Goal: Task Accomplishment & Management: Manage account settings

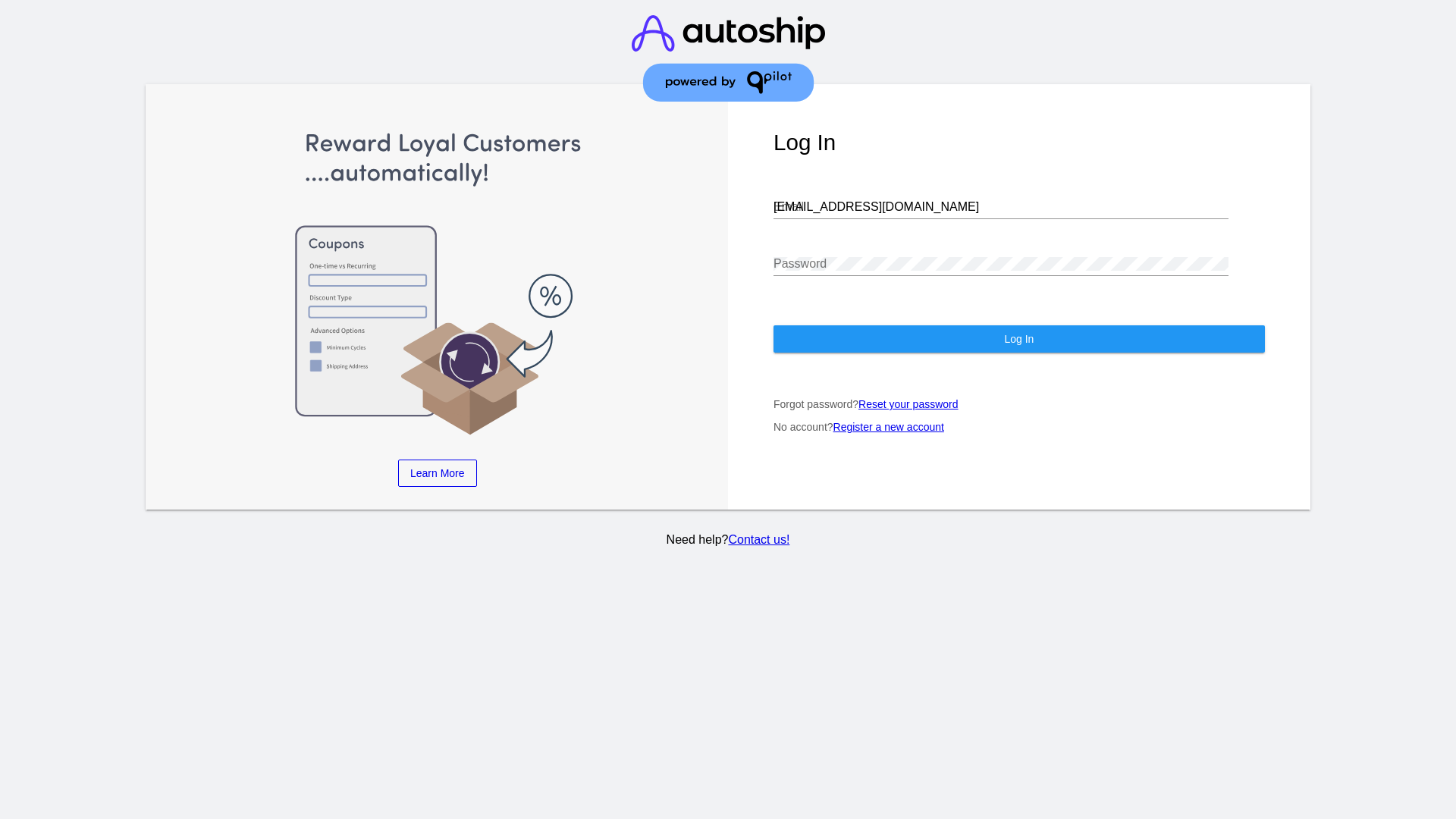
type input "[EMAIL_ADDRESS][DOMAIN_NAME]"
click at [1019, 339] on span "Log In" at bounding box center [1019, 340] width 30 height 13
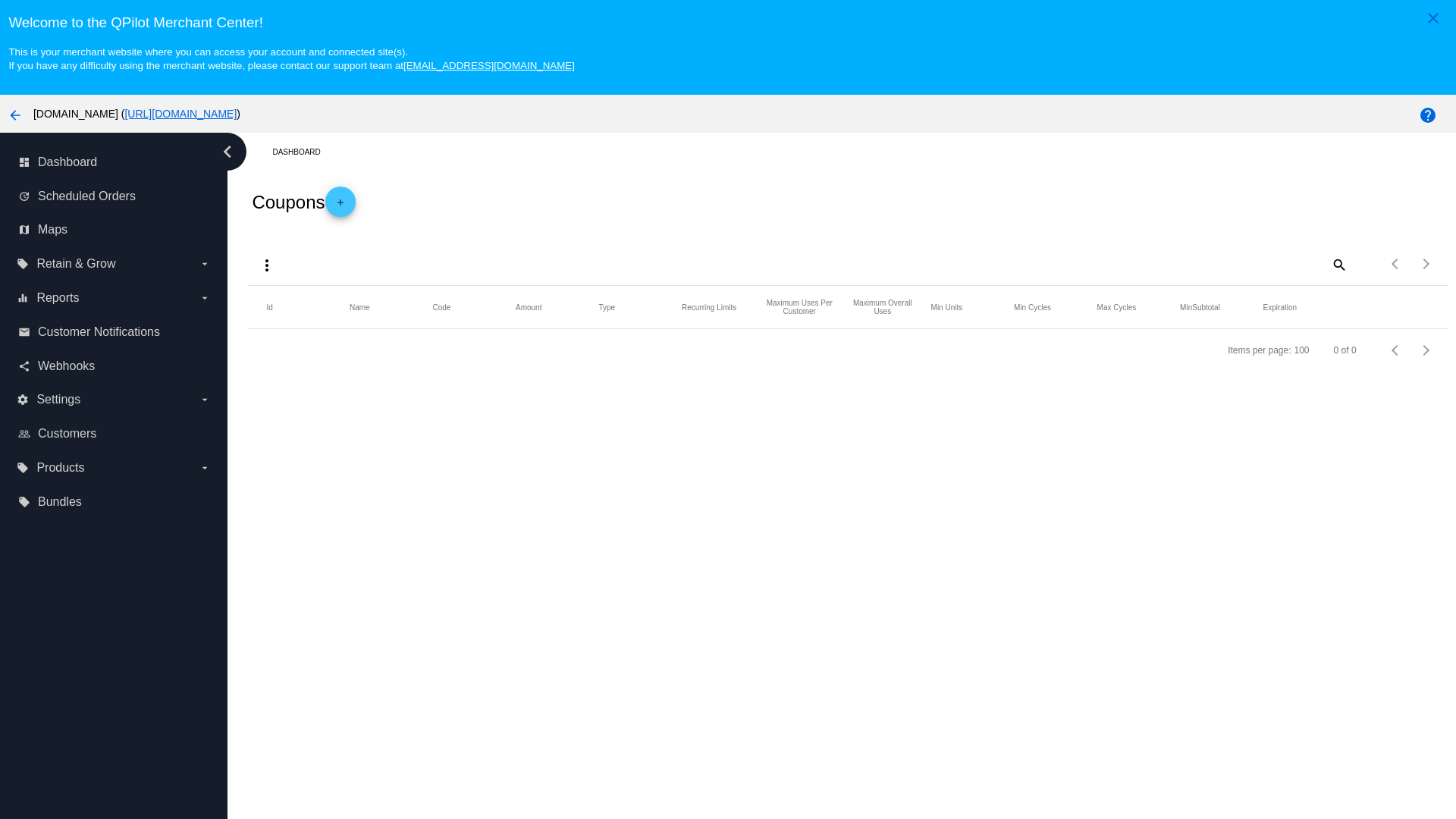
click at [267, 264] on mat-icon "more_vert" at bounding box center [267, 265] width 18 height 18
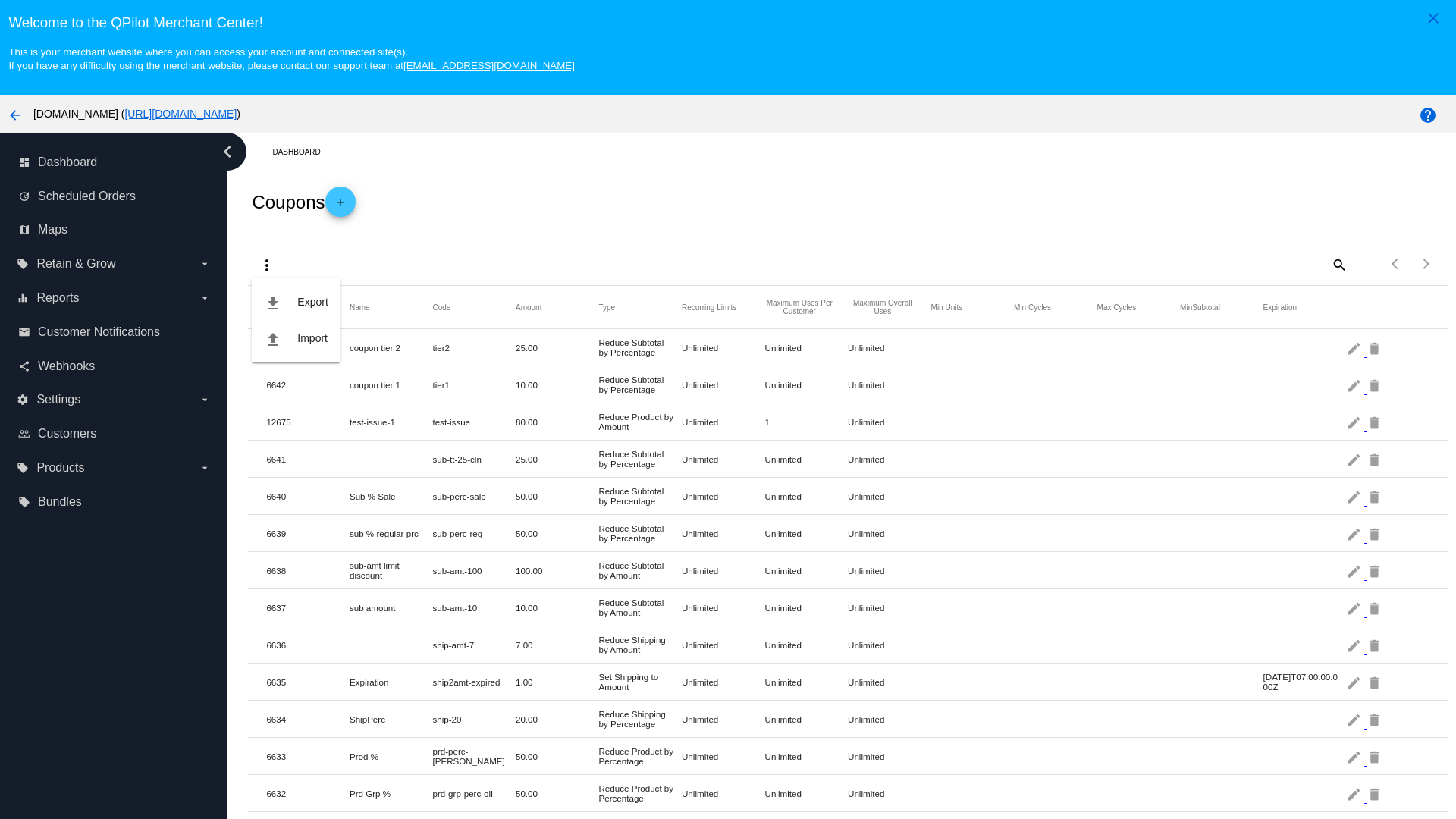
click at [296, 338] on button "file_upload Import" at bounding box center [296, 338] width 88 height 37
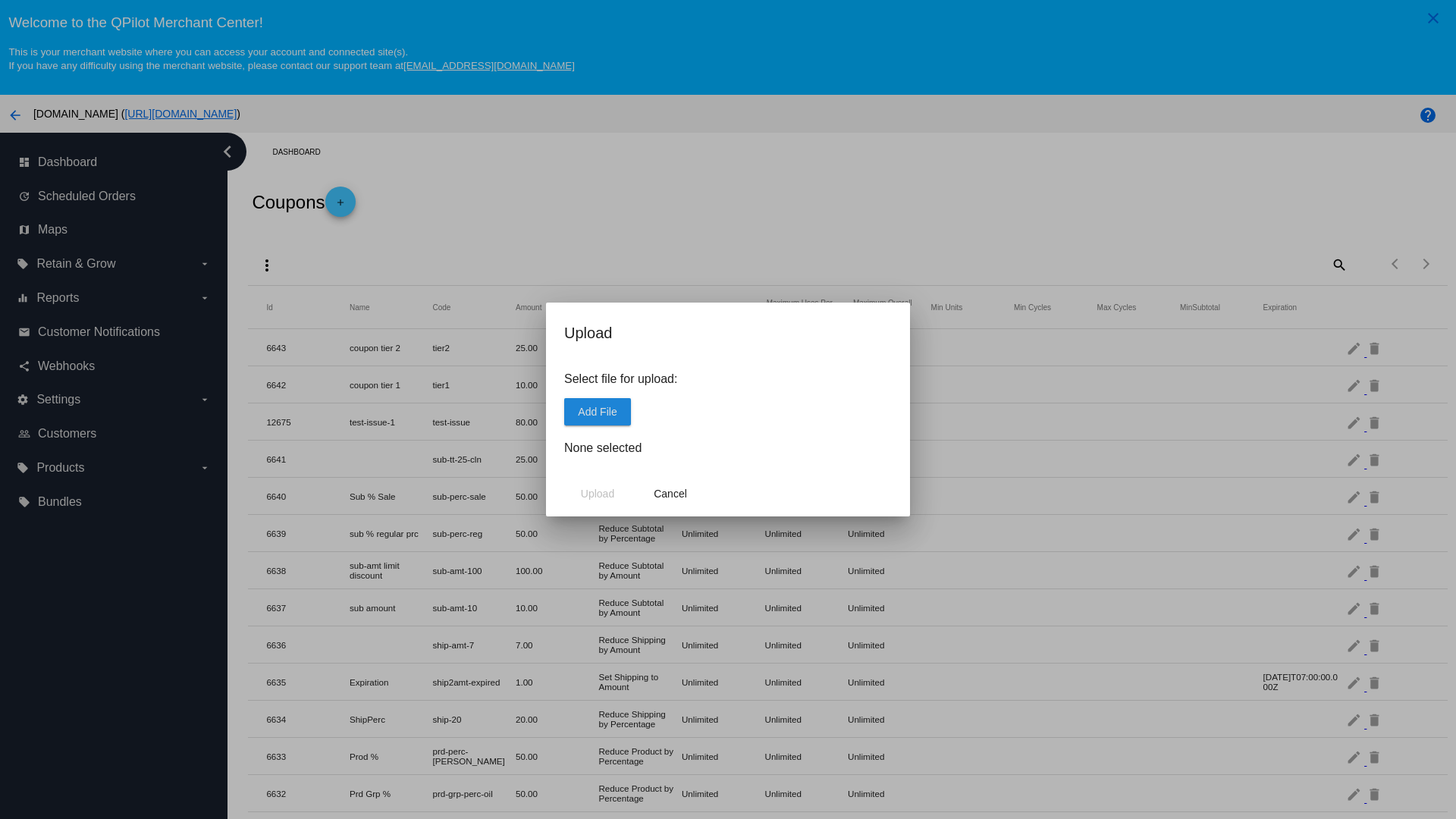
click at [598, 411] on span "Add File" at bounding box center [597, 412] width 39 height 13
click at [598, 494] on span "Upload" at bounding box center [597, 494] width 33 height 13
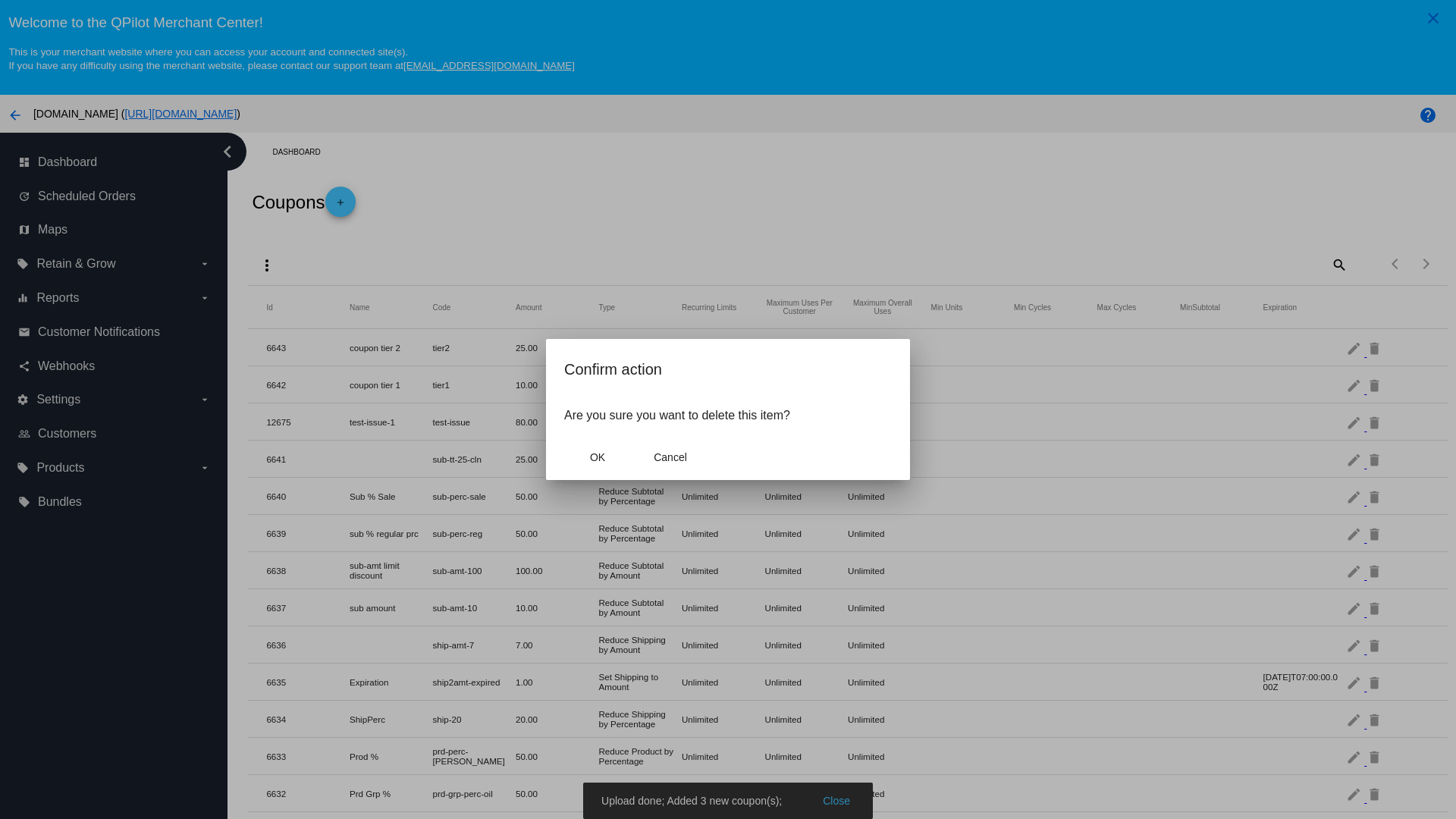
scroll to position [626, 0]
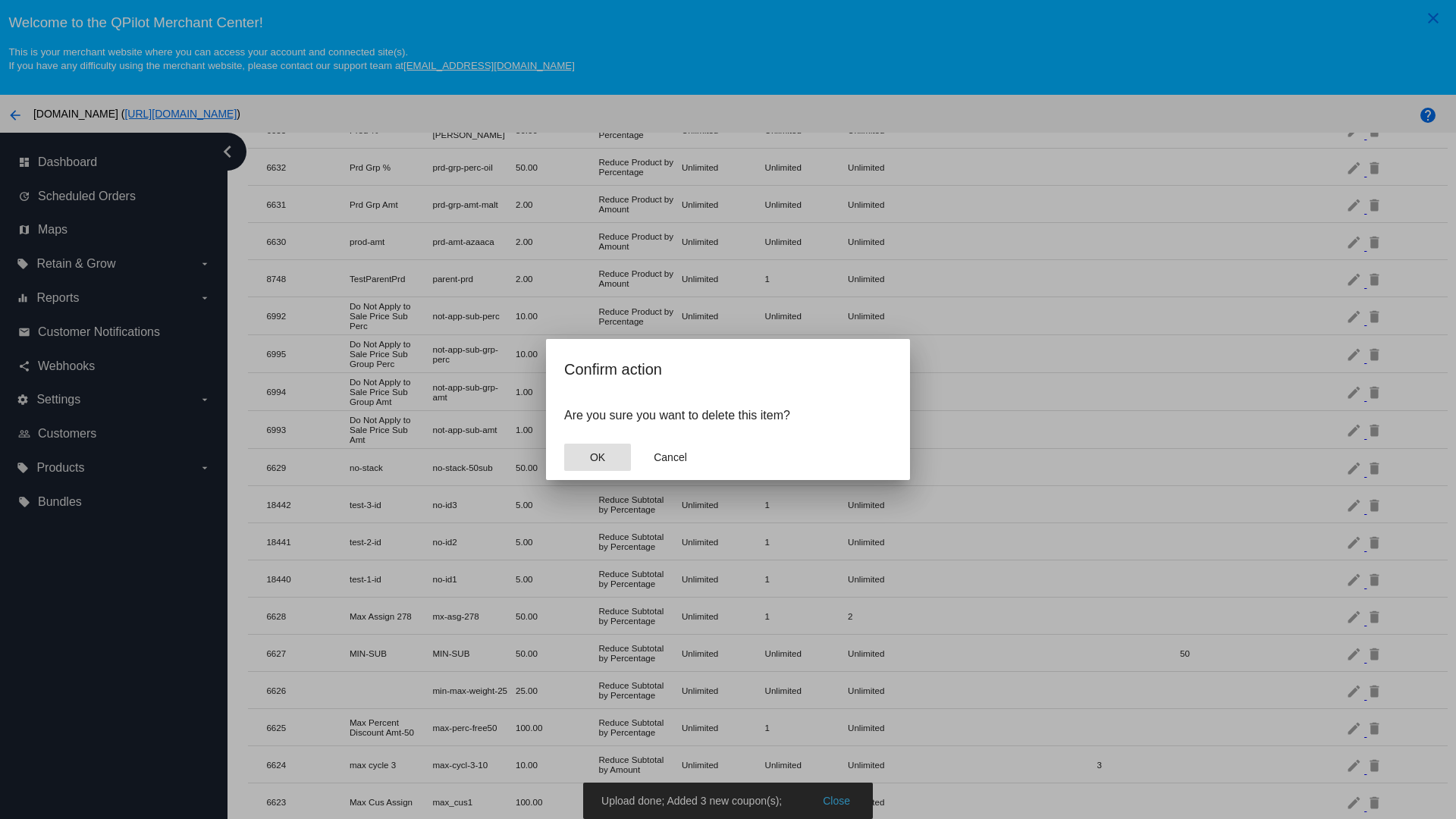
click at [598, 457] on span "OK" at bounding box center [597, 458] width 15 height 13
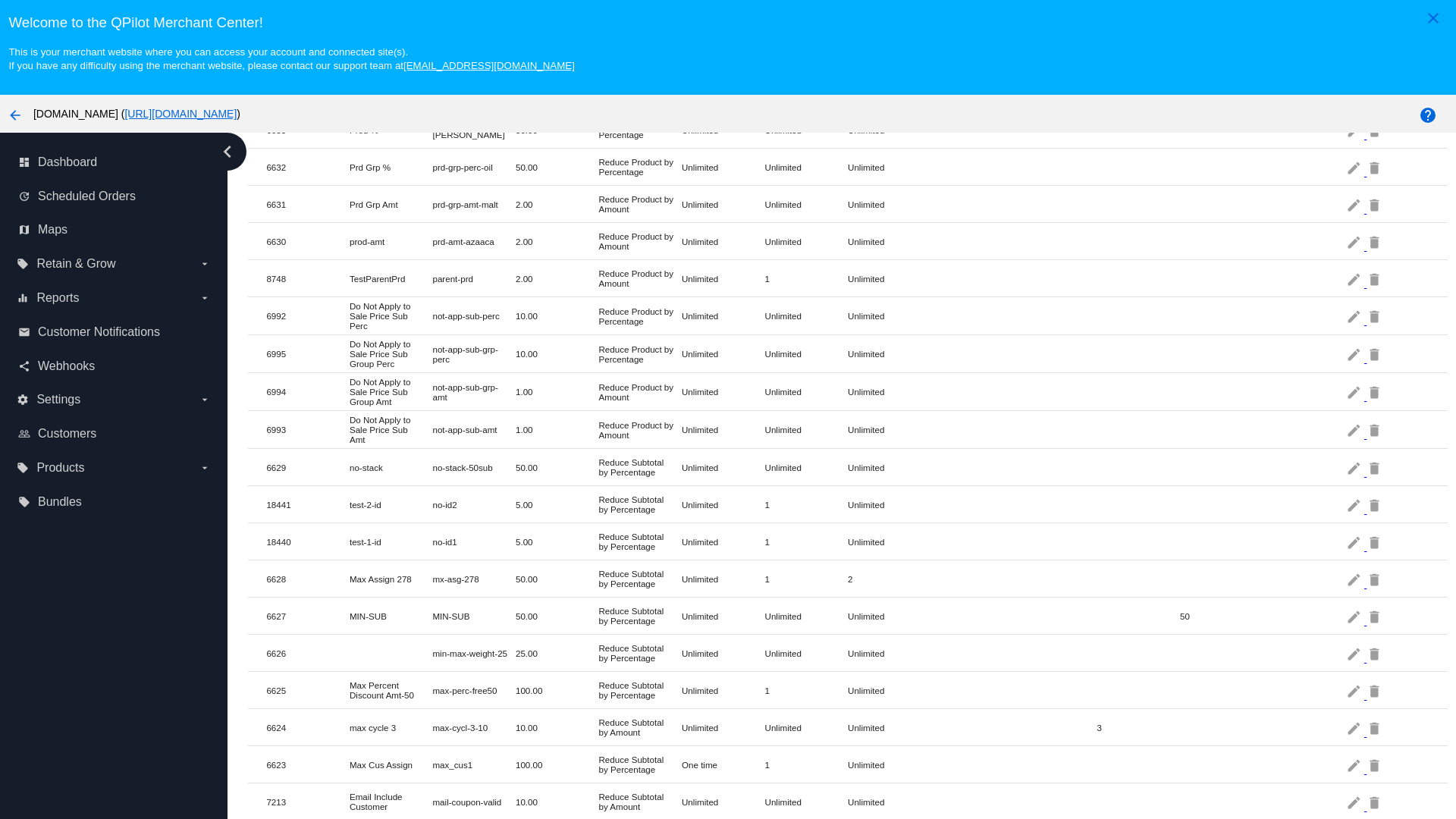
click at [1375, 504] on mat-icon "delete" at bounding box center [1375, 504] width 18 height 23
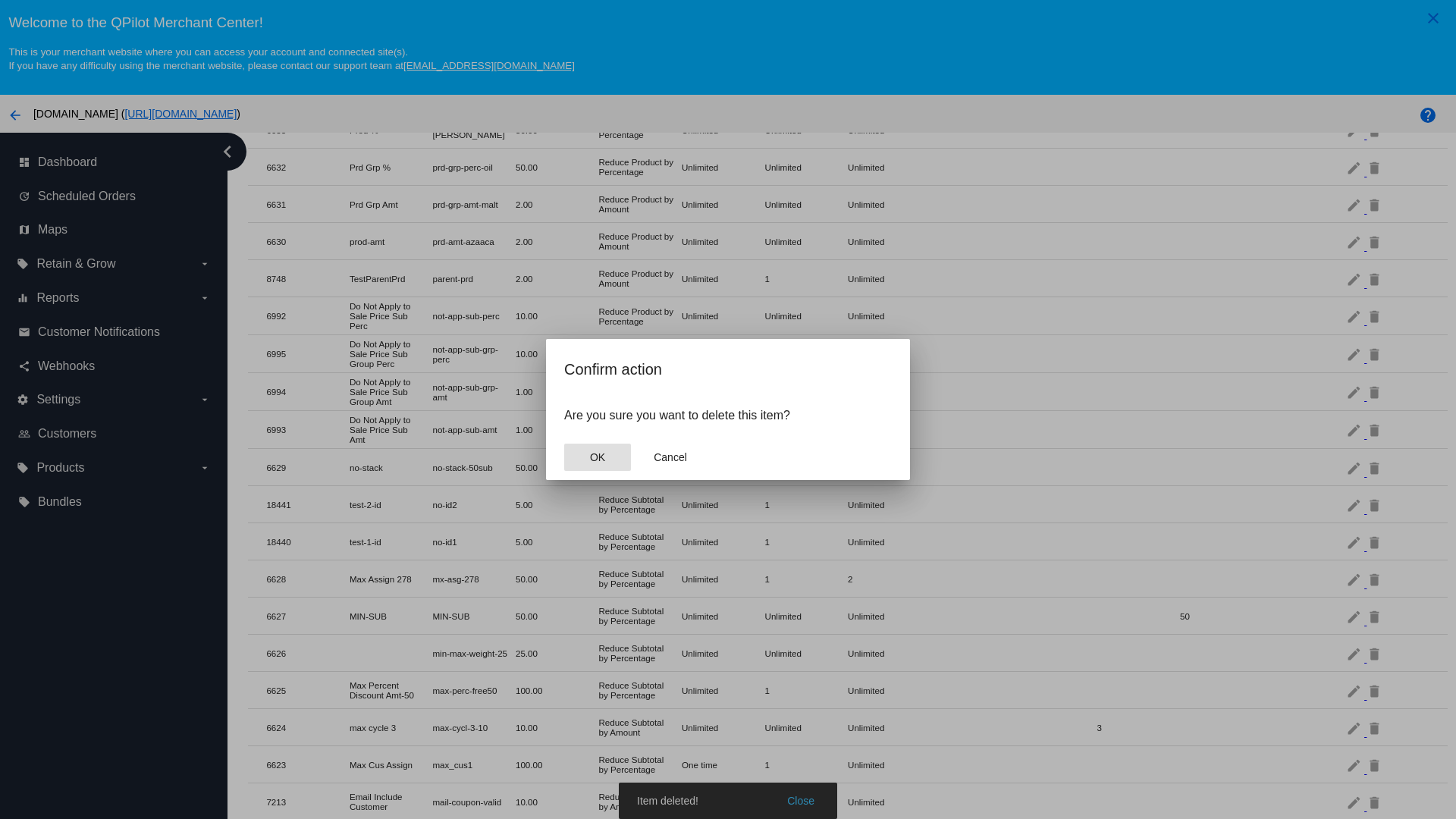
click at [598, 457] on span "OK" at bounding box center [597, 458] width 15 height 13
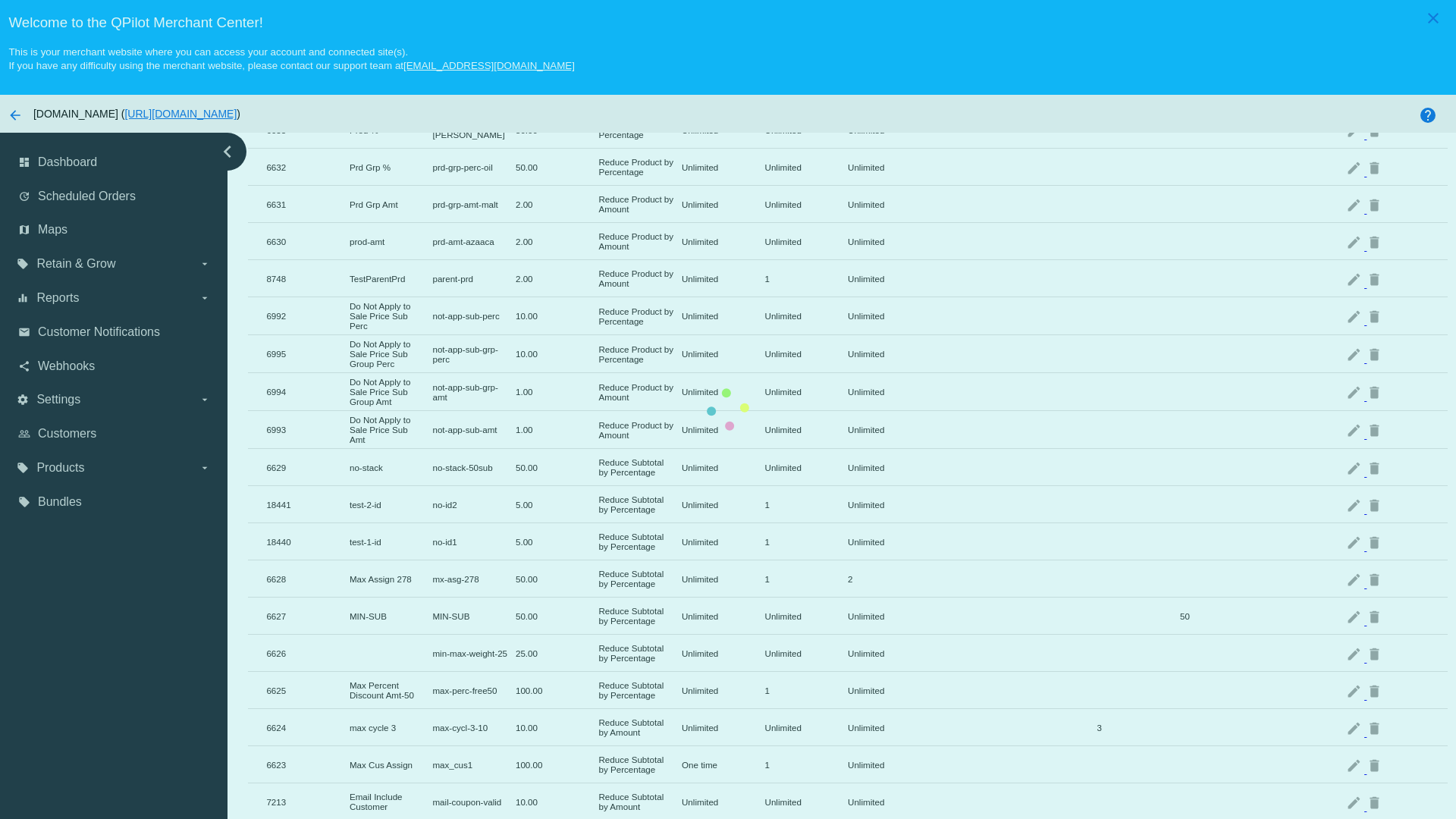
click at [1375, 530] on mat-icon "delete" at bounding box center [1375, 542] width 18 height 23
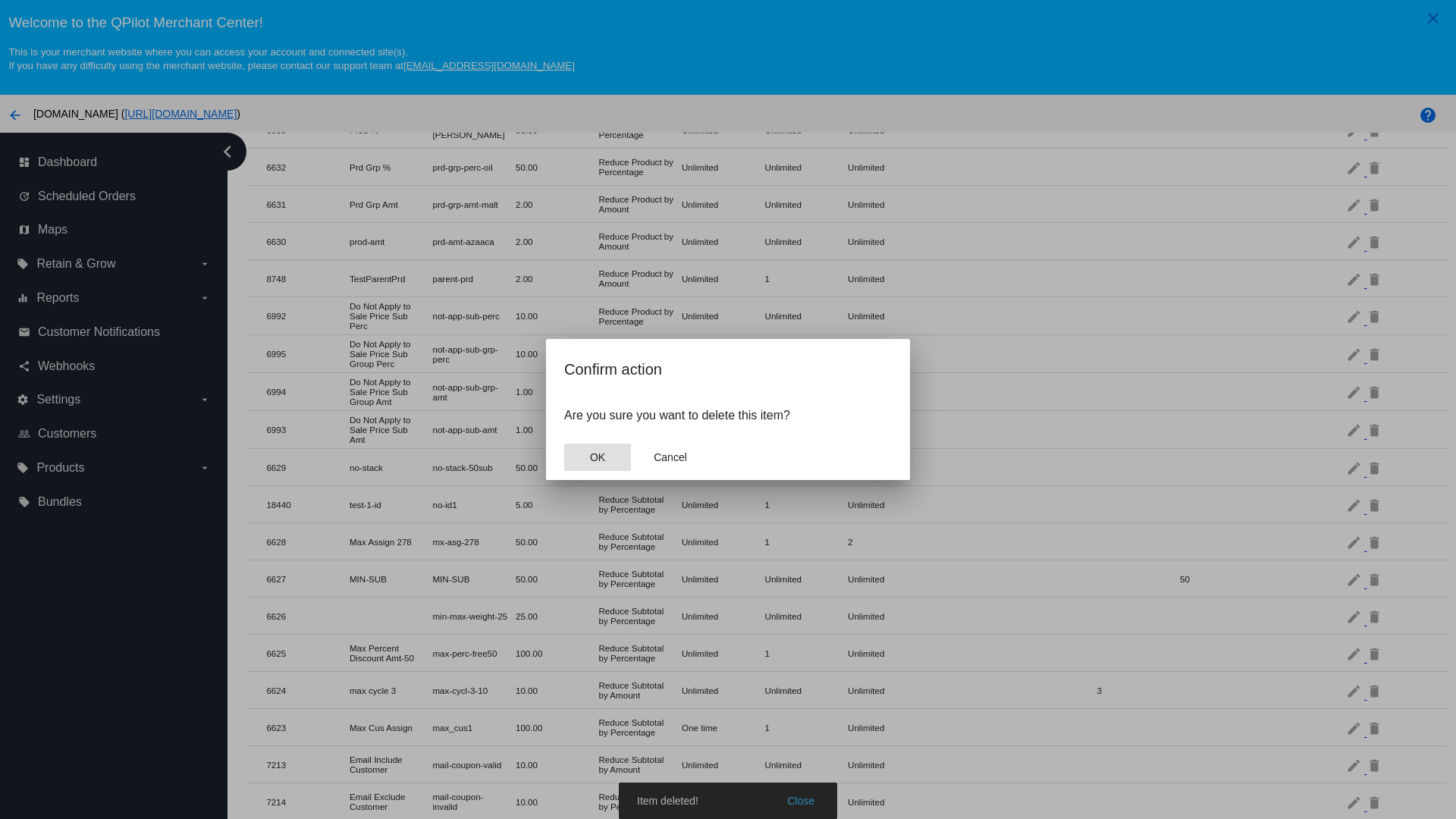
click at [598, 457] on span "OK" at bounding box center [597, 458] width 15 height 13
